Goal: Register for event/course

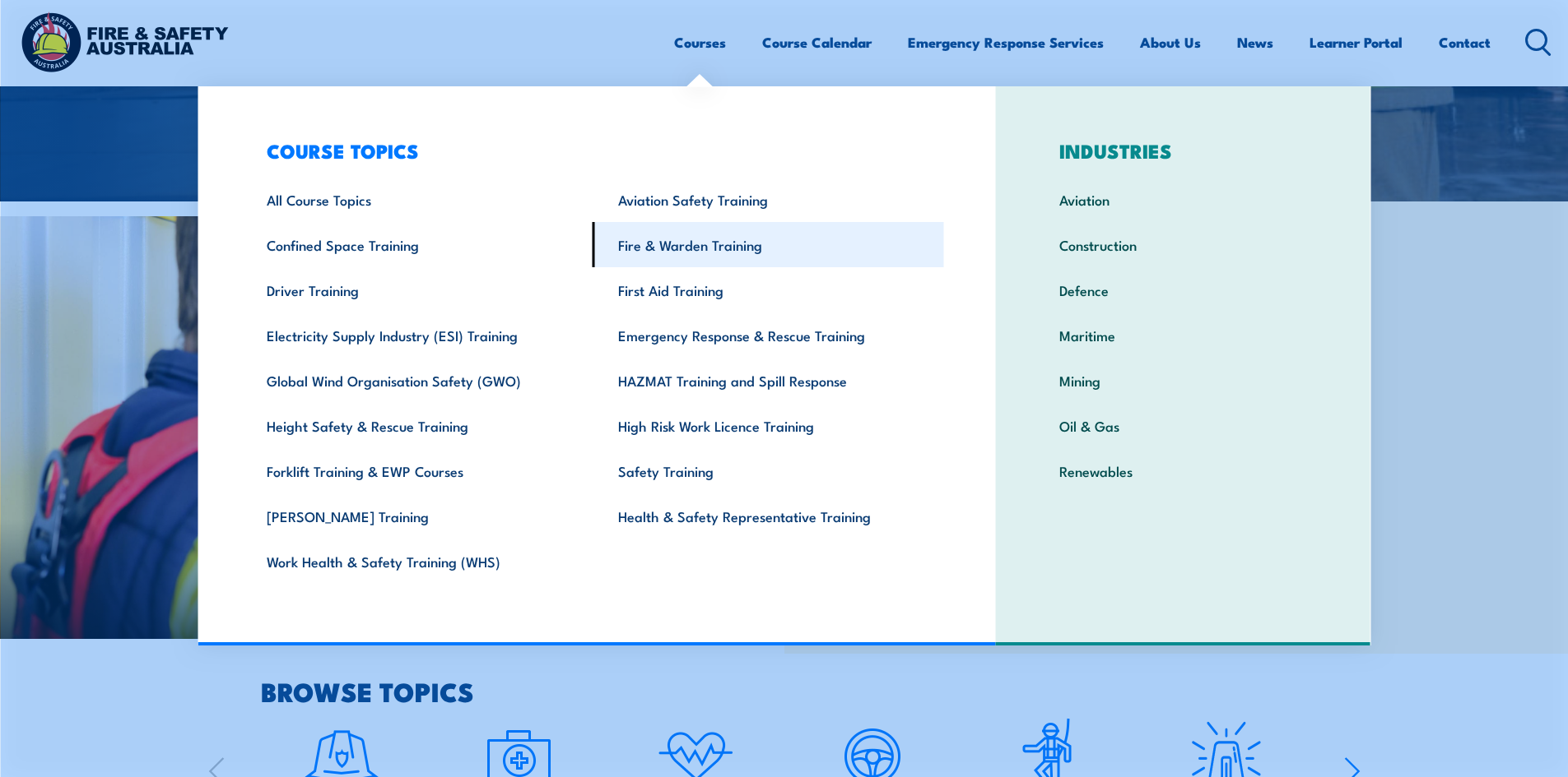
click at [692, 253] on link "Fire & Warden Training" at bounding box center [768, 245] width 351 height 45
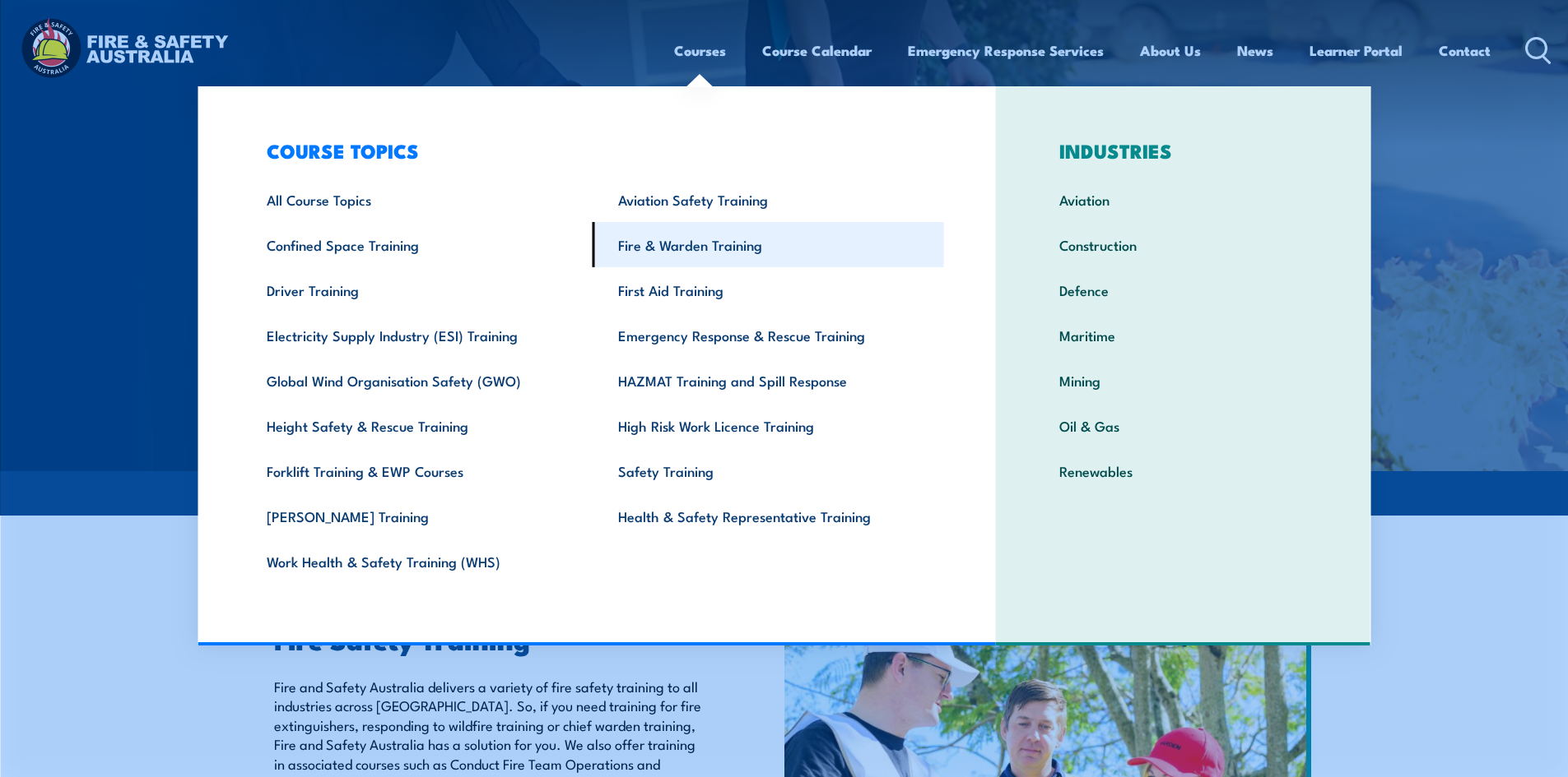
click at [741, 241] on link "Fire & Warden Training" at bounding box center [768, 245] width 351 height 45
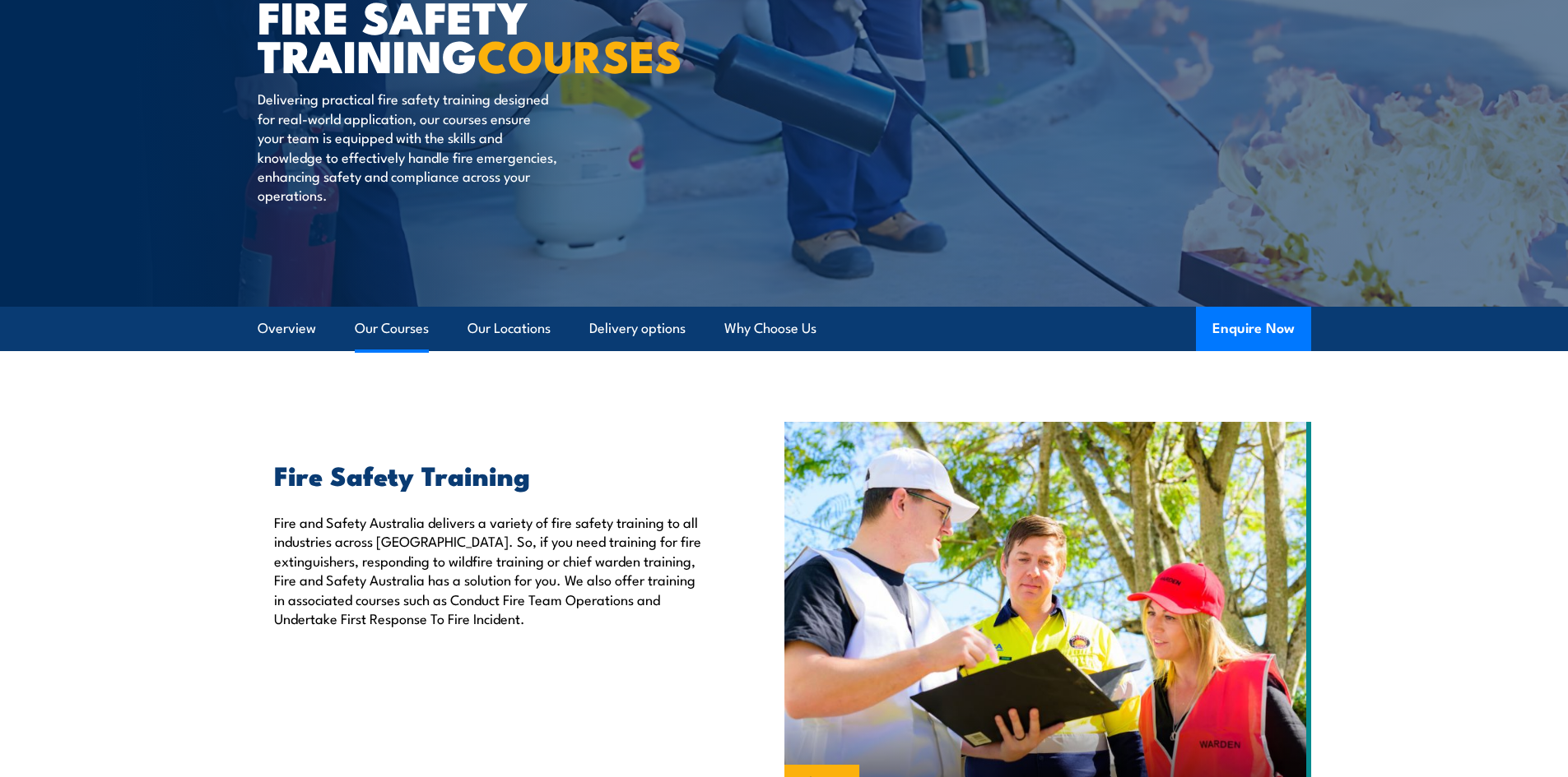
click at [399, 327] on link "Our Courses" at bounding box center [391, 329] width 74 height 43
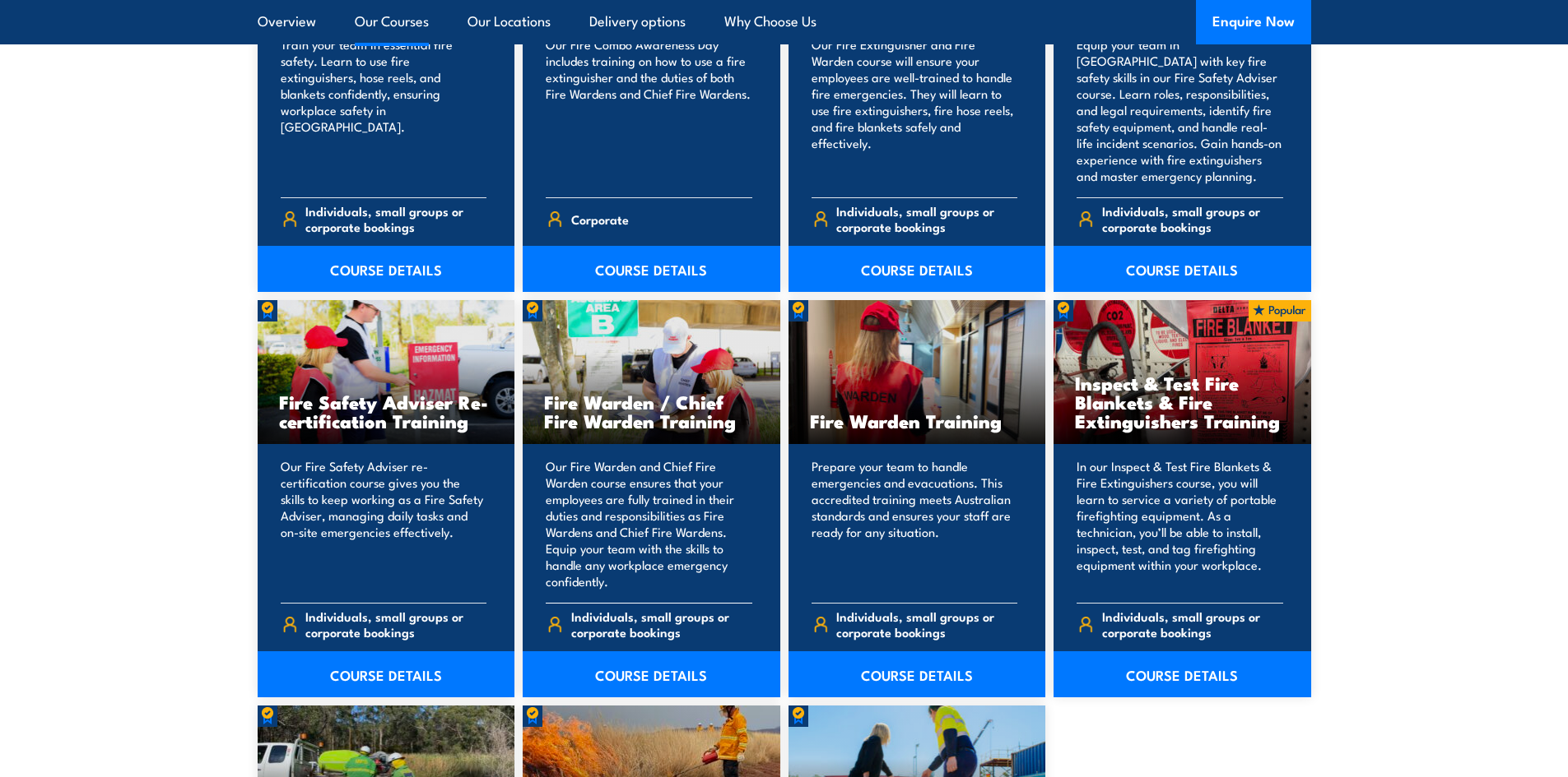
scroll to position [1988, 0]
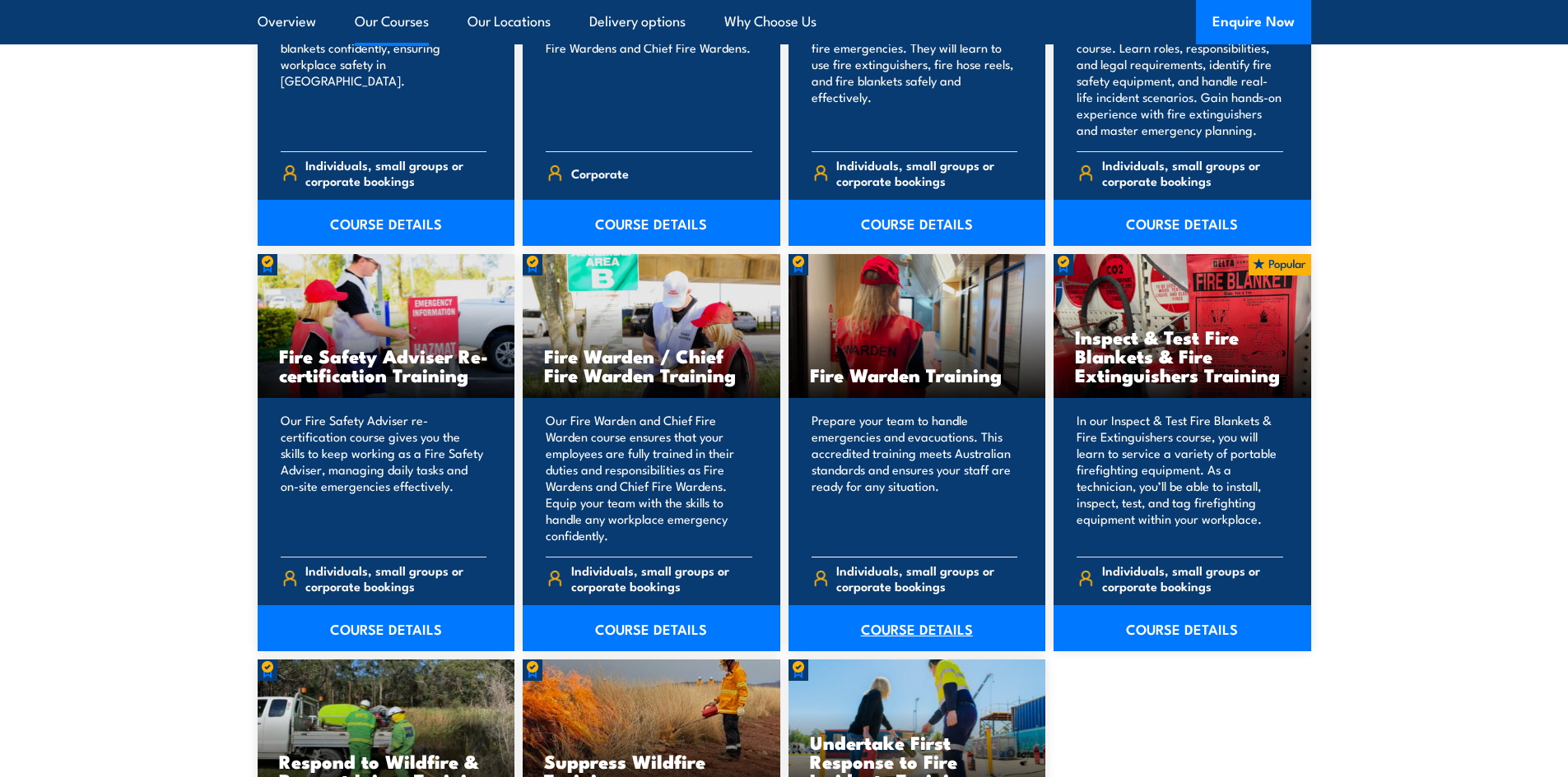
click at [944, 631] on link "COURSE DETAILS" at bounding box center [917, 628] width 257 height 46
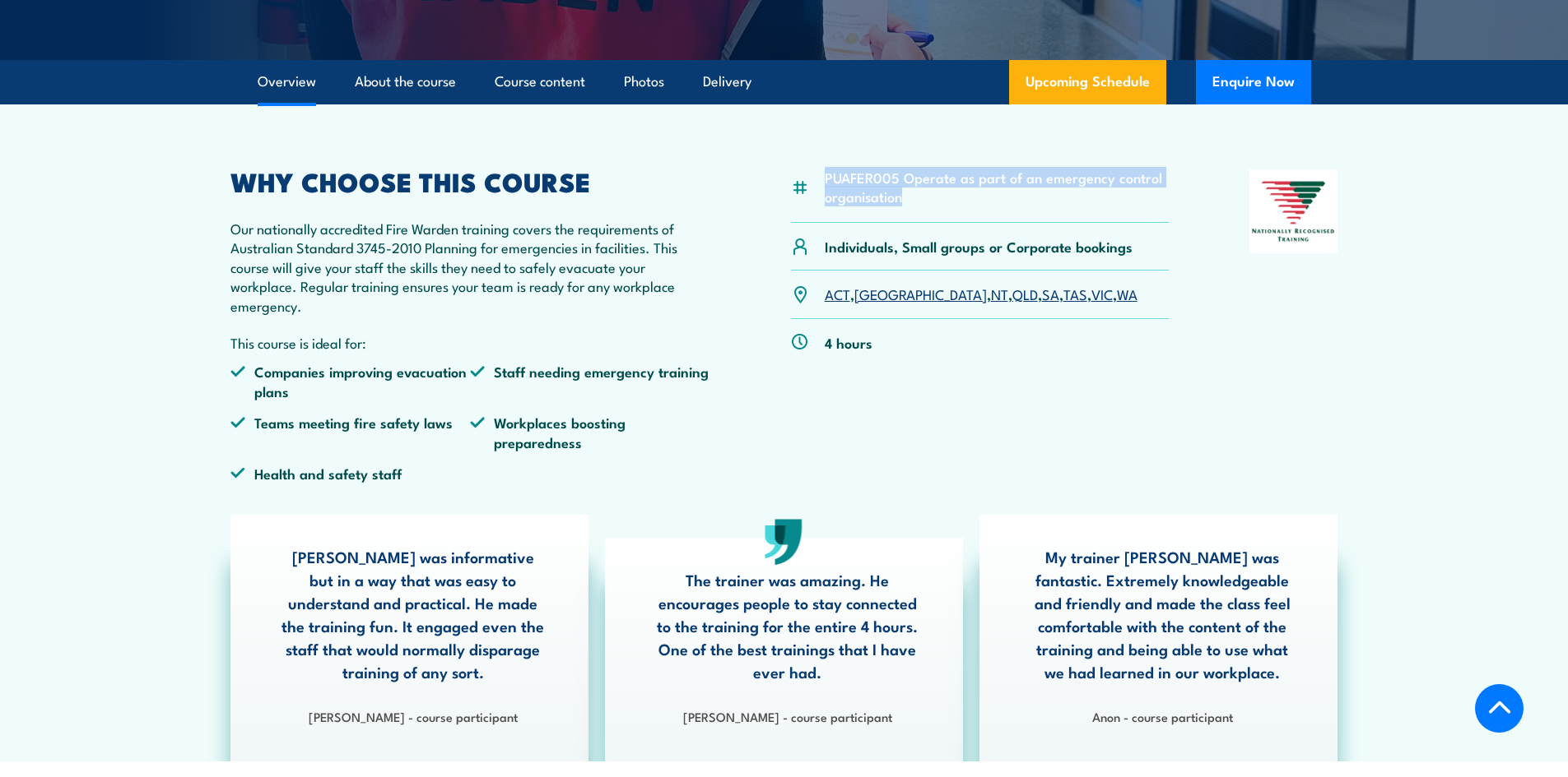
drag, startPoint x: 914, startPoint y: 201, endPoint x: 812, endPoint y: 182, distance: 103.8
click at [812, 182] on div "PUAFER005 Operate as part of an emergency control organisation" at bounding box center [980, 196] width 379 height 54
copy div "PUAFER005 Operate as part of an emergency control organisation"
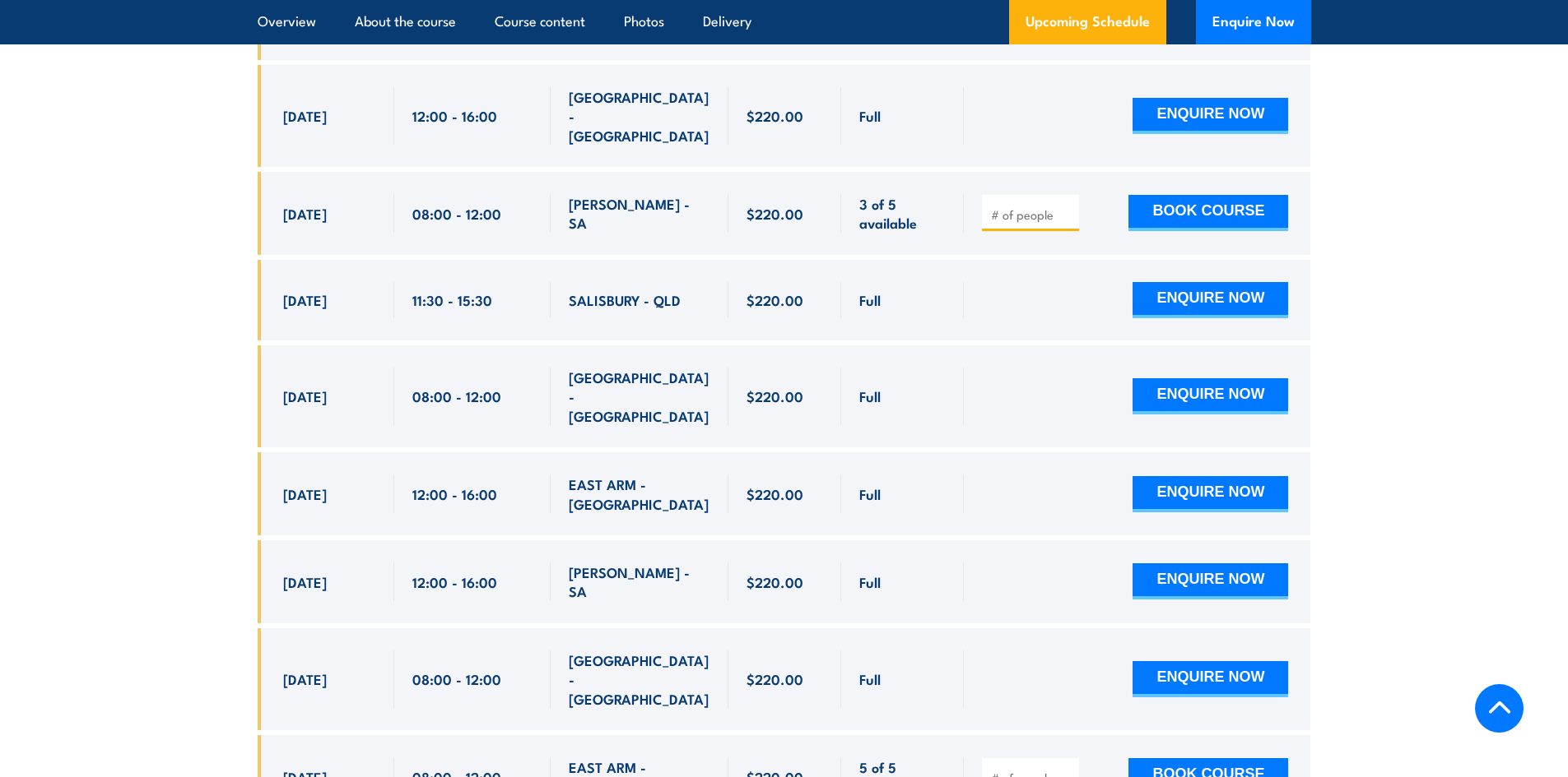
scroll to position [3537, 0]
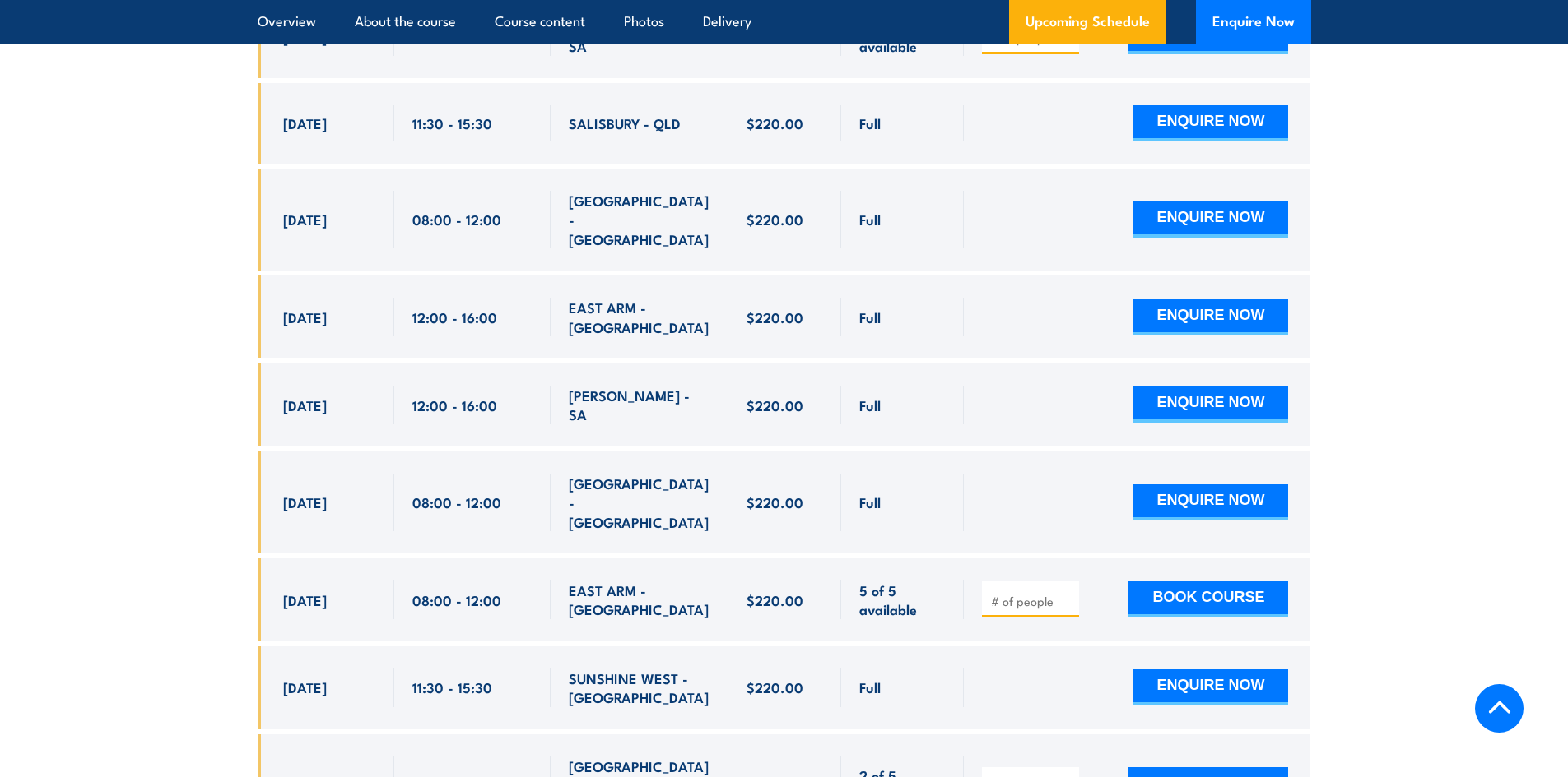
drag, startPoint x: 174, startPoint y: 294, endPoint x: 960, endPoint y: 360, distance: 788.8
click at [958, 364] on div "Full" at bounding box center [902, 405] width 122 height 83
drag, startPoint x: 166, startPoint y: 316, endPoint x: 891, endPoint y: 343, distance: 725.5
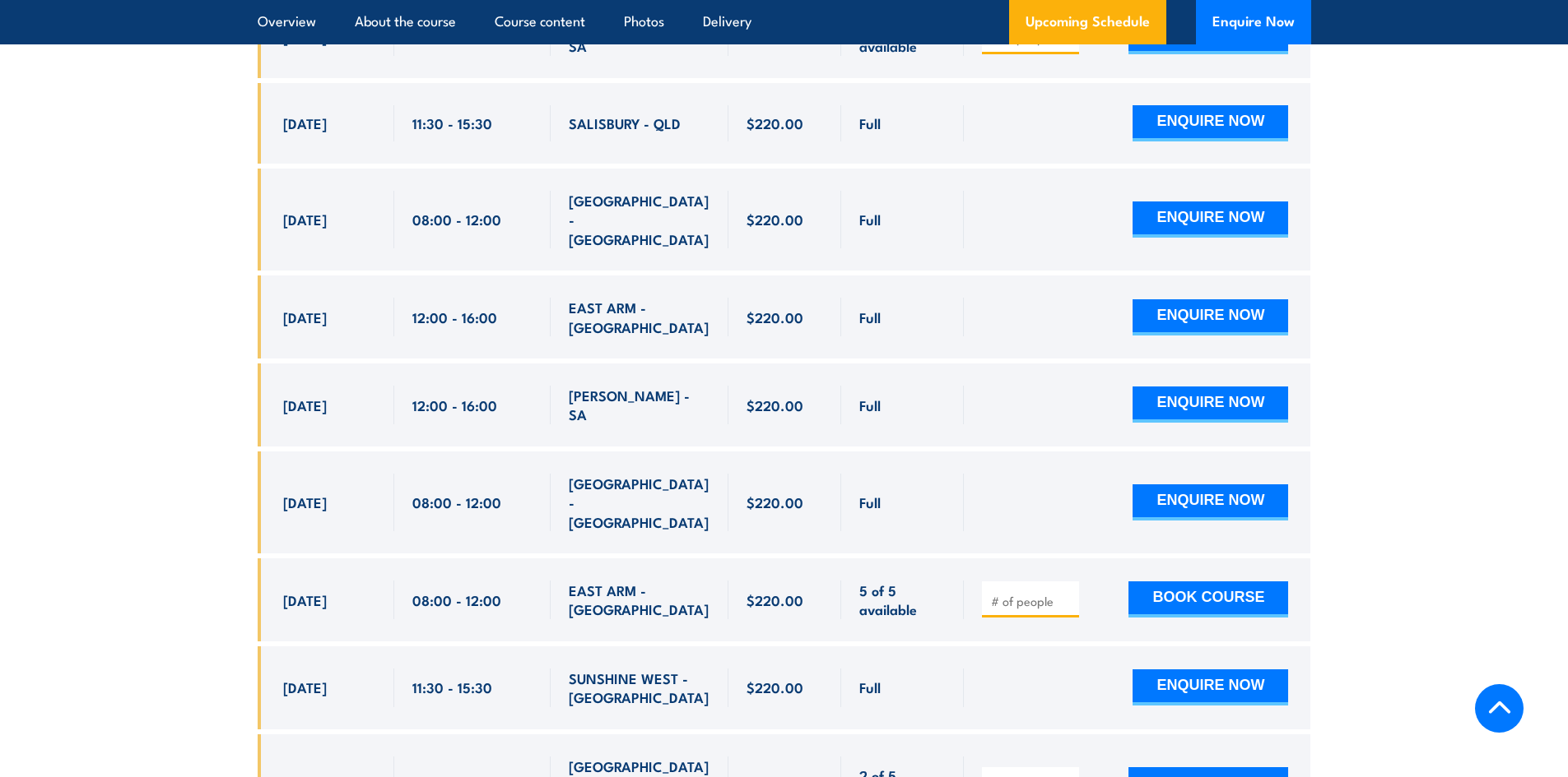
click at [901, 386] on div "Full" at bounding box center [903, 405] width 87 height 39
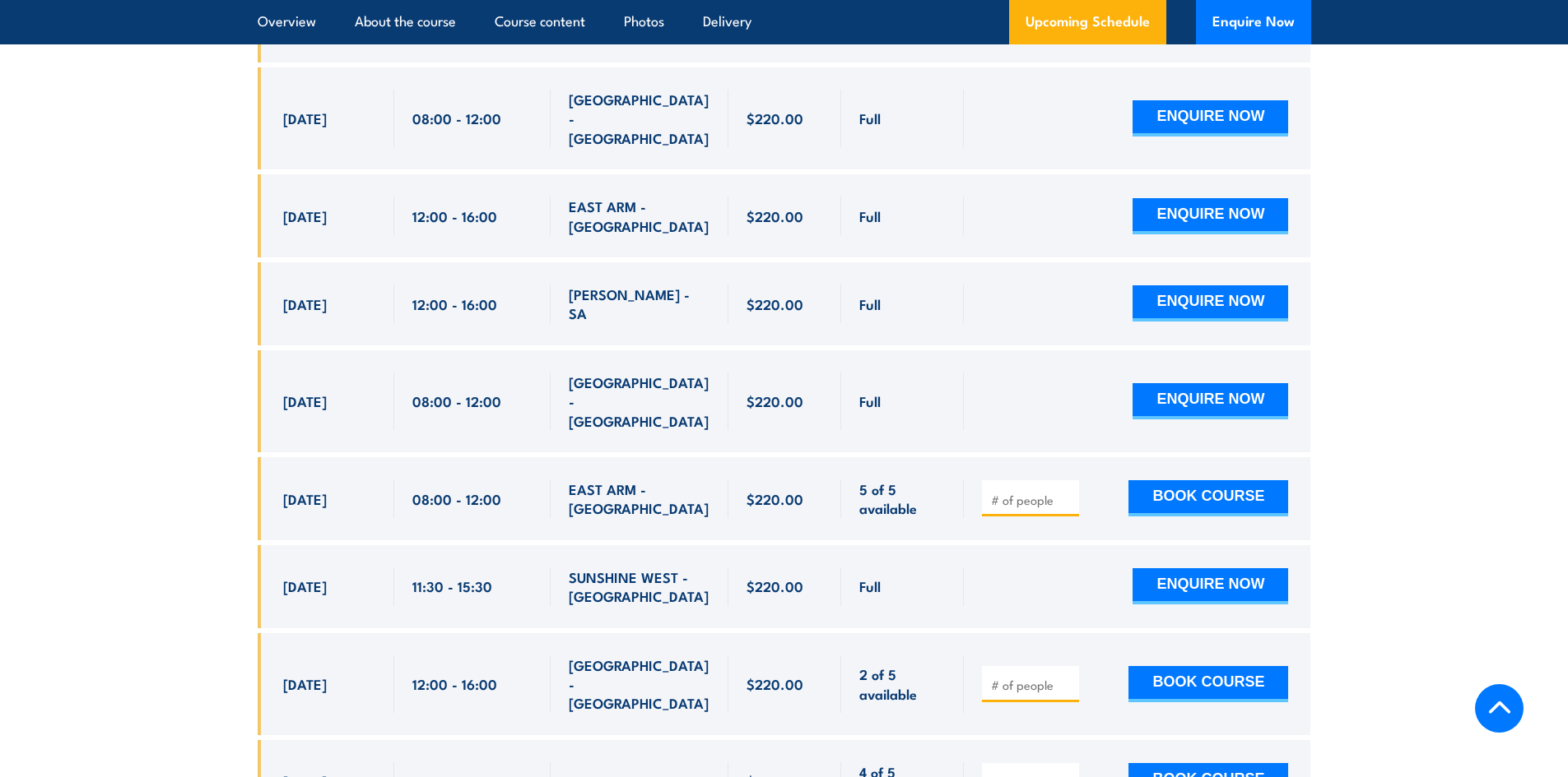
scroll to position [3618, 0]
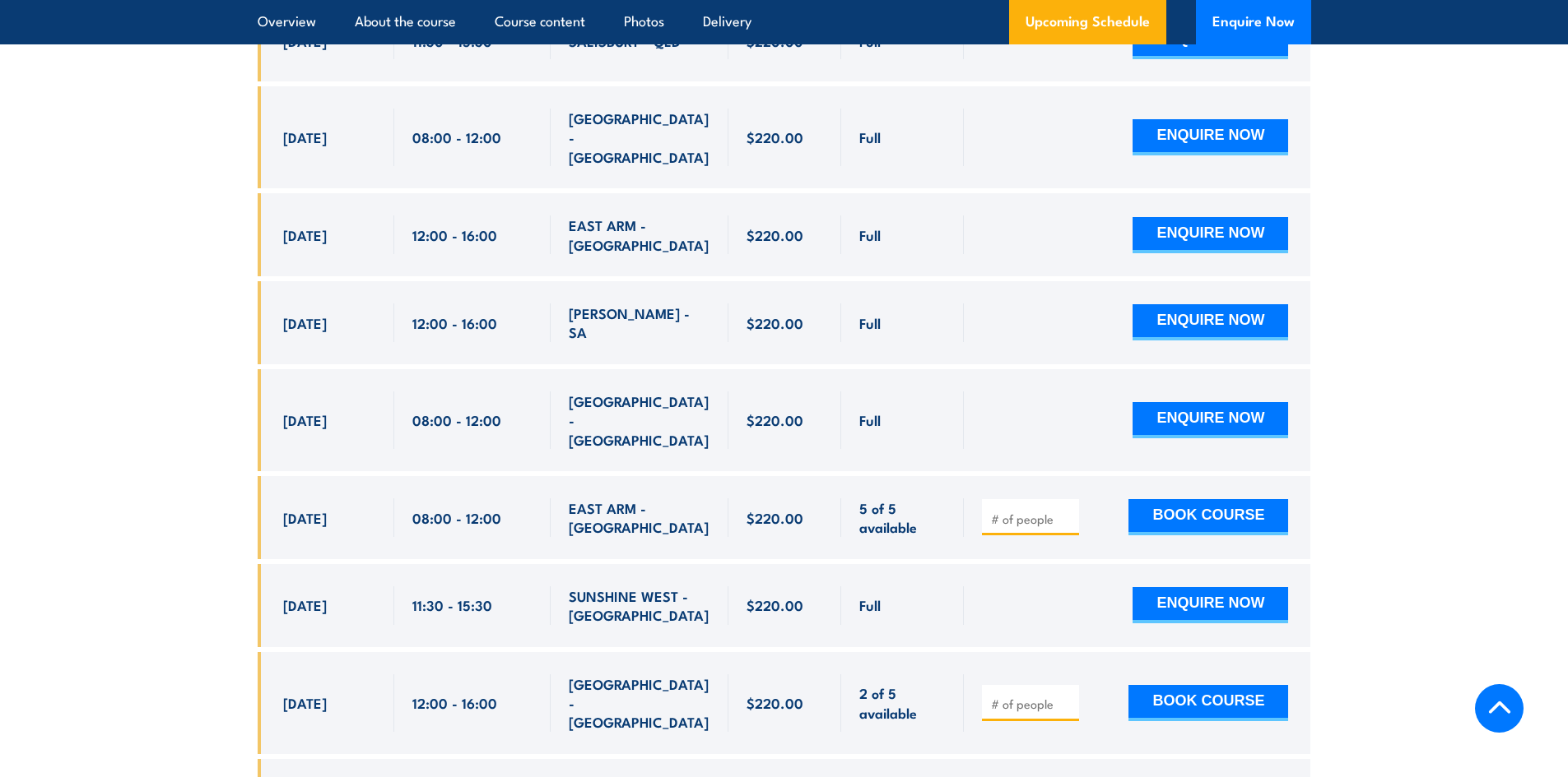
drag, startPoint x: 256, startPoint y: 266, endPoint x: 892, endPoint y: 256, distance: 636.1
click at [892, 282] on div "22 Aug, 2025, 12:00 - 12:00" at bounding box center [784, 323] width 1054 height 83
click at [903, 303] on div "Full" at bounding box center [903, 322] width 87 height 39
drag, startPoint x: 286, startPoint y: 250, endPoint x: 890, endPoint y: 250, distance: 604.0
click at [890, 282] on div "22 Aug, 2025, 12:00 - 12:00" at bounding box center [784, 323] width 1054 height 83
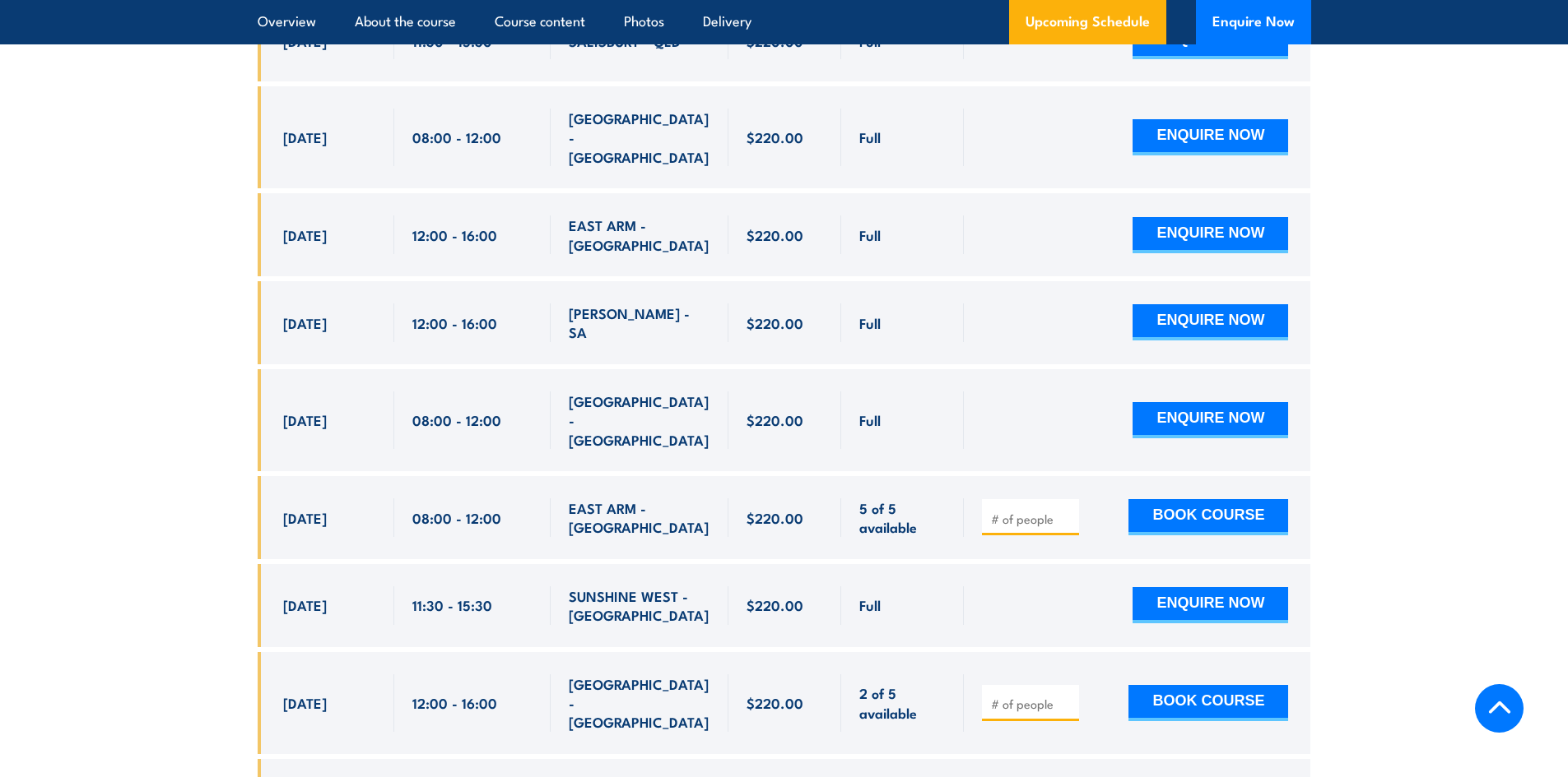
click at [899, 303] on div "Full" at bounding box center [903, 322] width 87 height 39
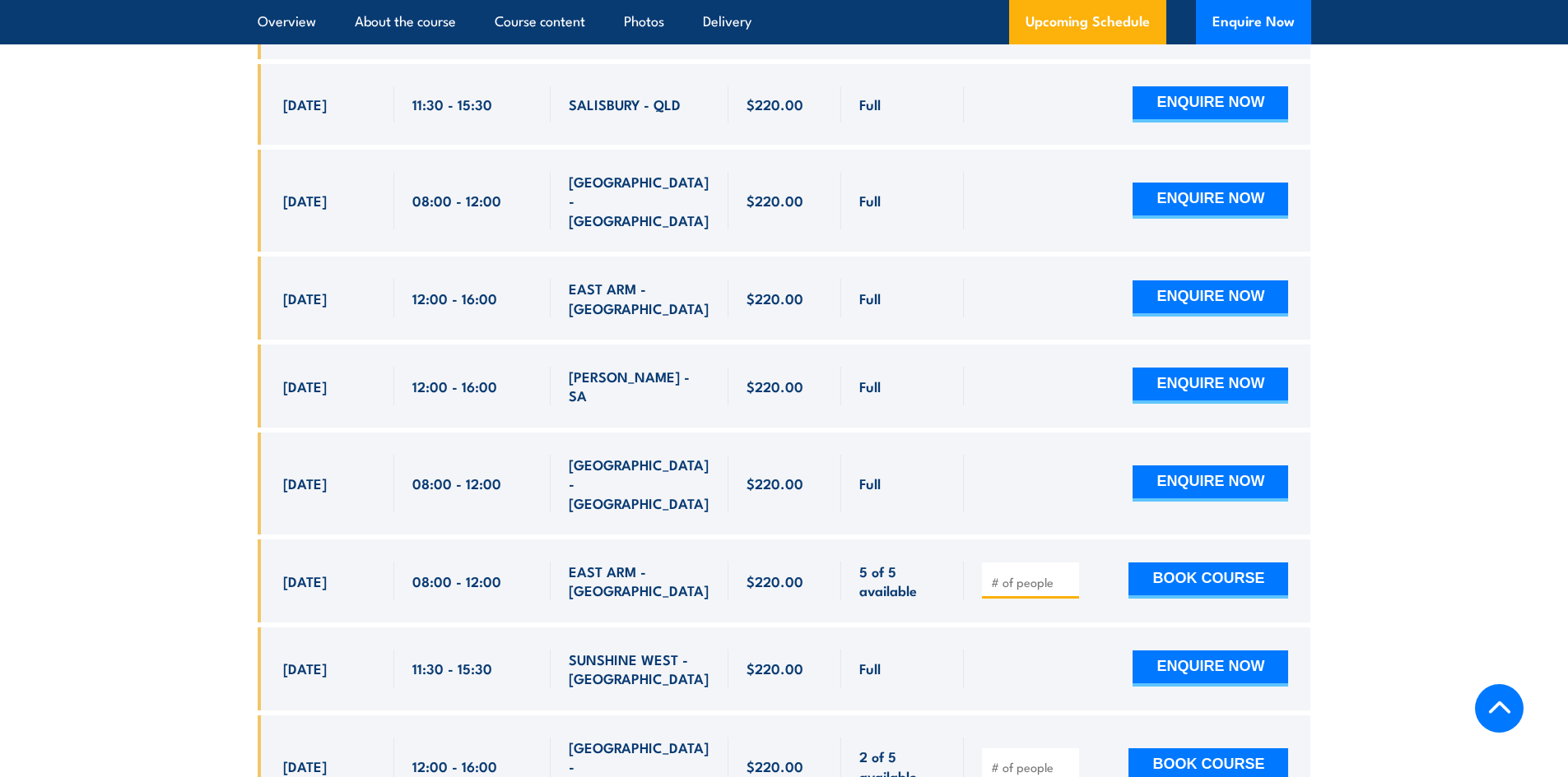
scroll to position [3537, 0]
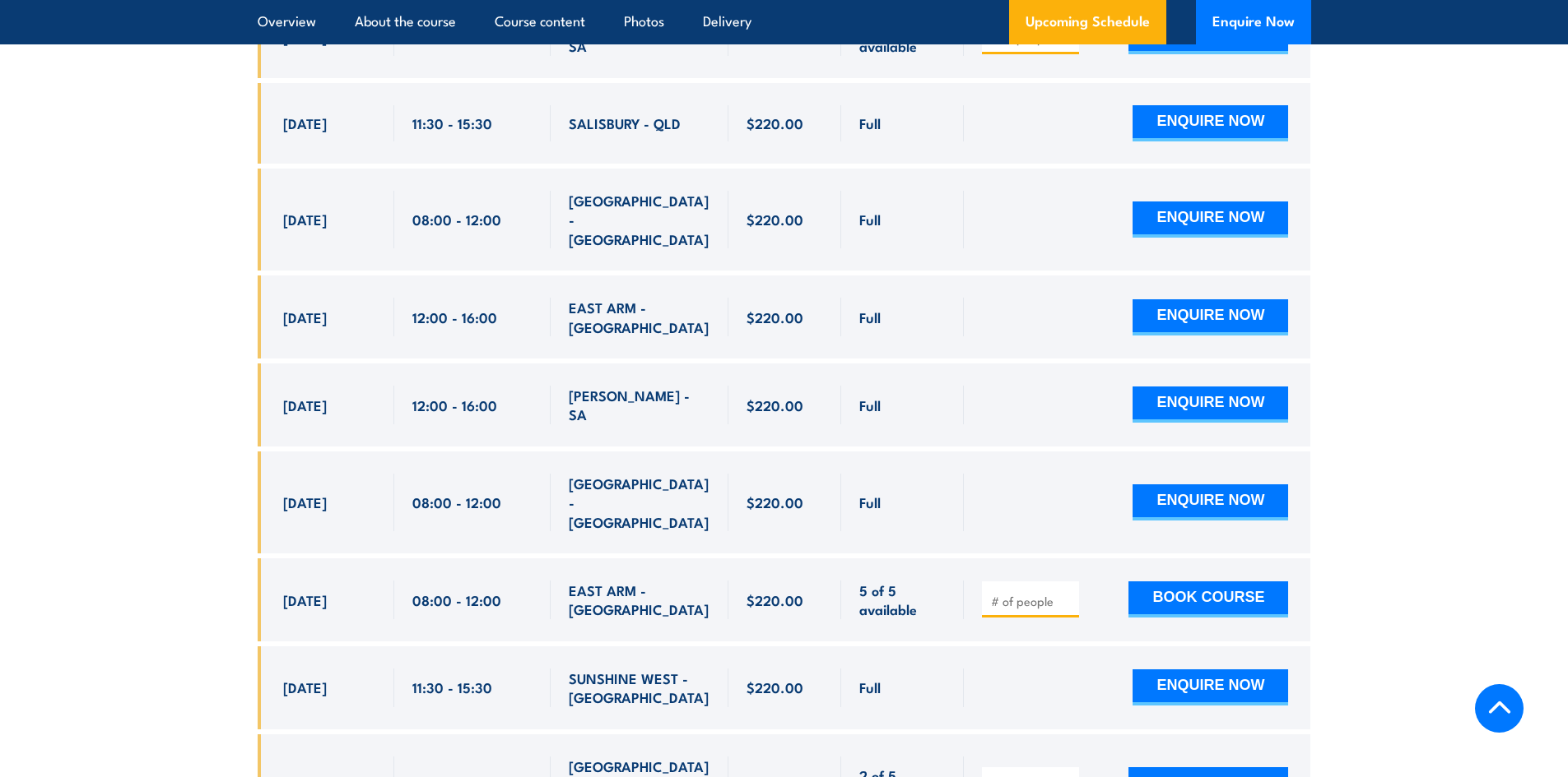
drag, startPoint x: 273, startPoint y: 332, endPoint x: 262, endPoint y: 156, distance: 176.3
drag, startPoint x: 763, startPoint y: 235, endPoint x: 256, endPoint y: 151, distance: 513.9
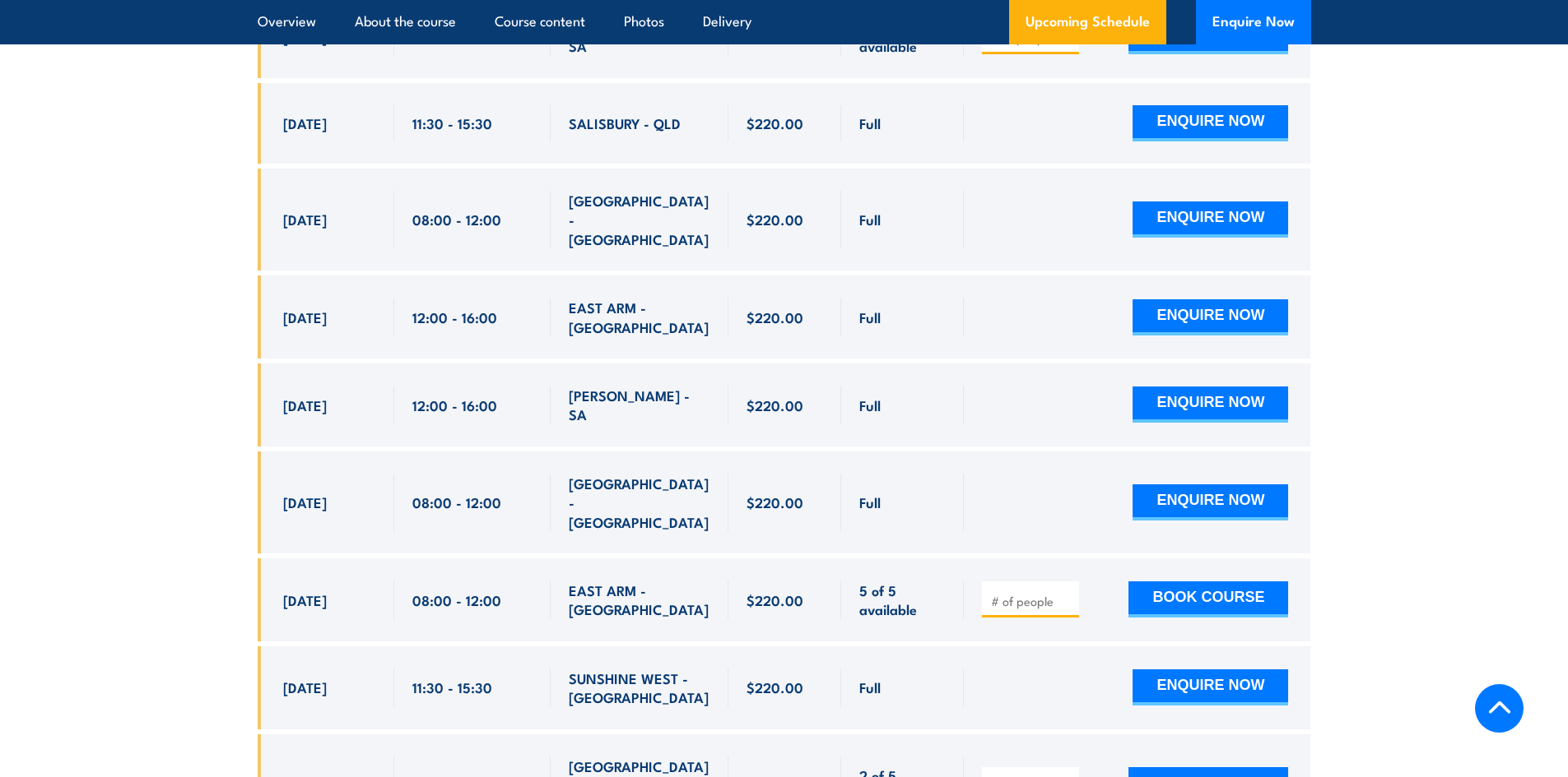
click at [283, 189] on div "21 Aug, 2025, 08:00 - 08:00" at bounding box center [325, 219] width 137 height 102
drag, startPoint x: 281, startPoint y: 159, endPoint x: 881, endPoint y: 236, distance: 604.9
click at [889, 298] on div "Full" at bounding box center [903, 316] width 87 height 39
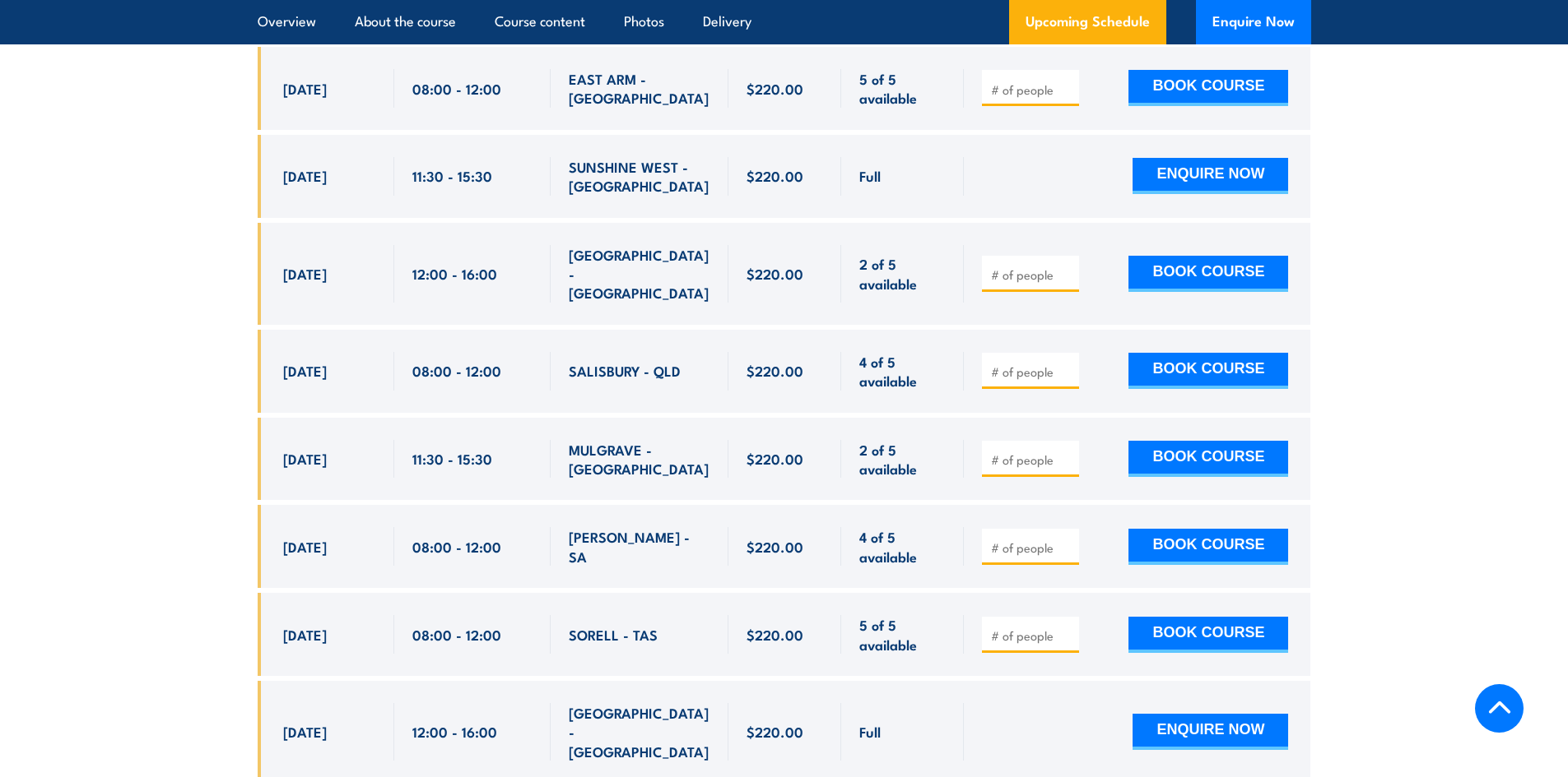
scroll to position [4277, 0]
